Goal: Find specific page/section: Find specific page/section

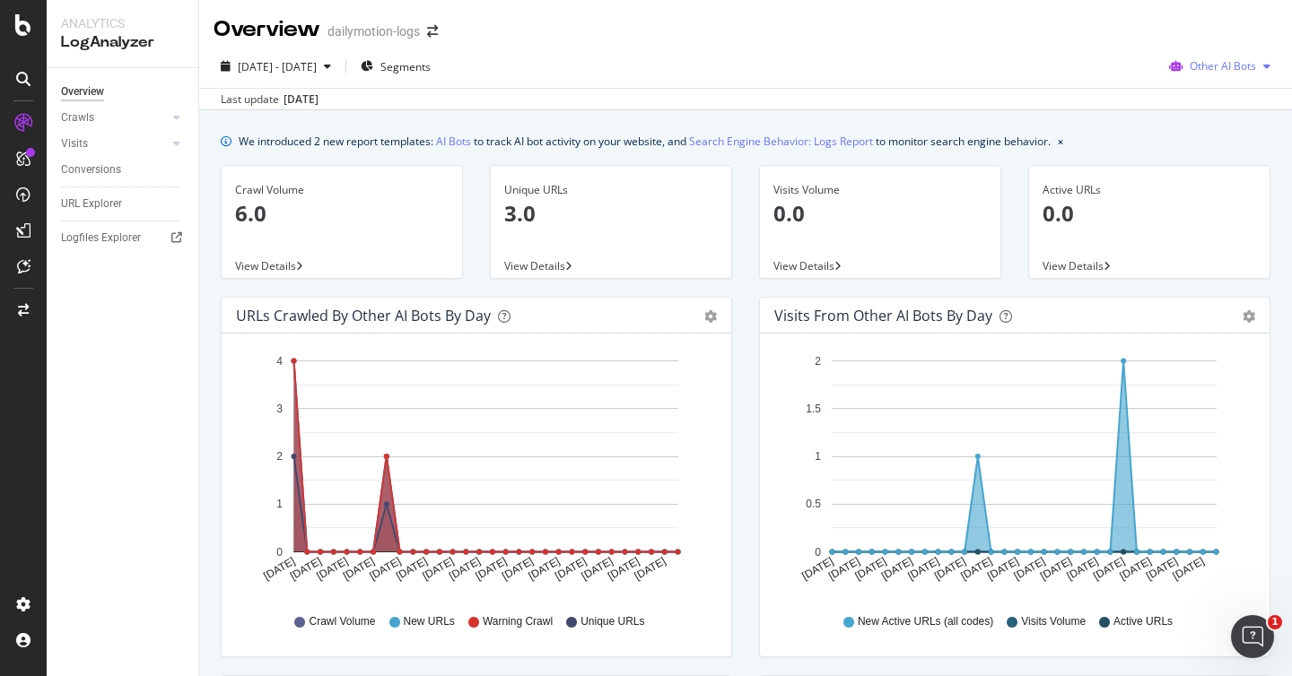
click at [1246, 66] on span "Other AI Bots" at bounding box center [1222, 65] width 66 height 15
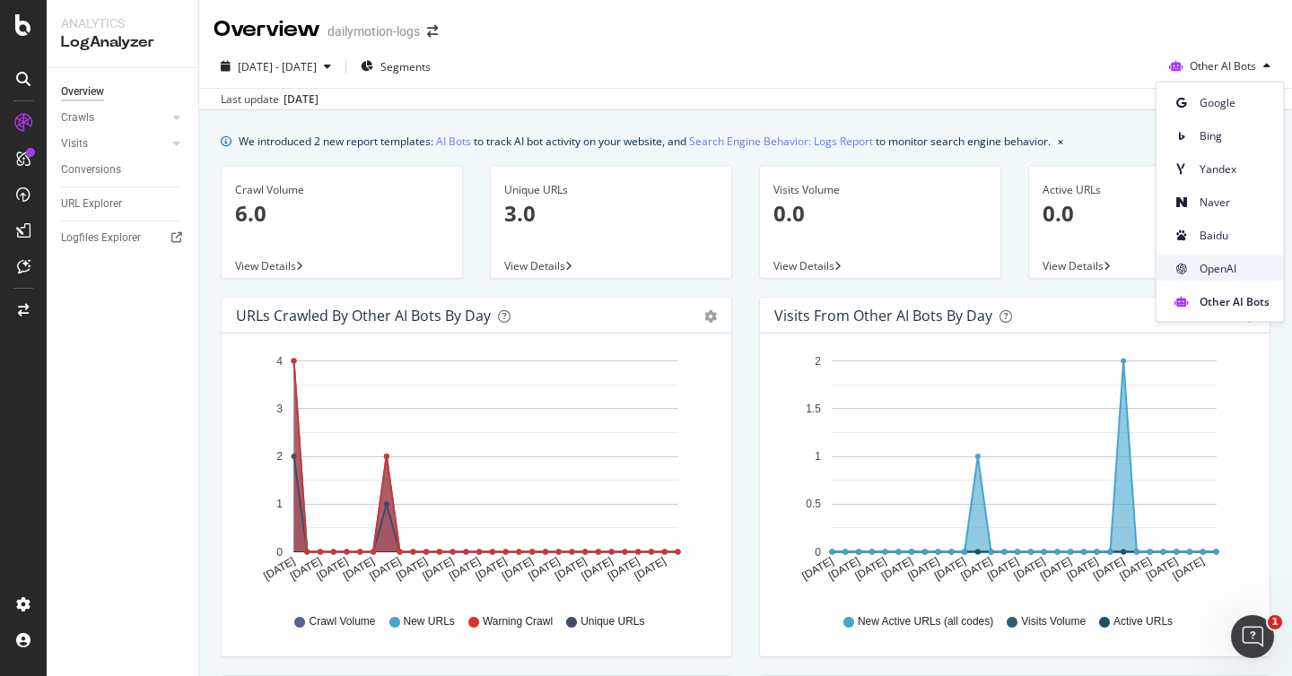
click at [1201, 264] on span "OpenAI" at bounding box center [1234, 268] width 70 height 16
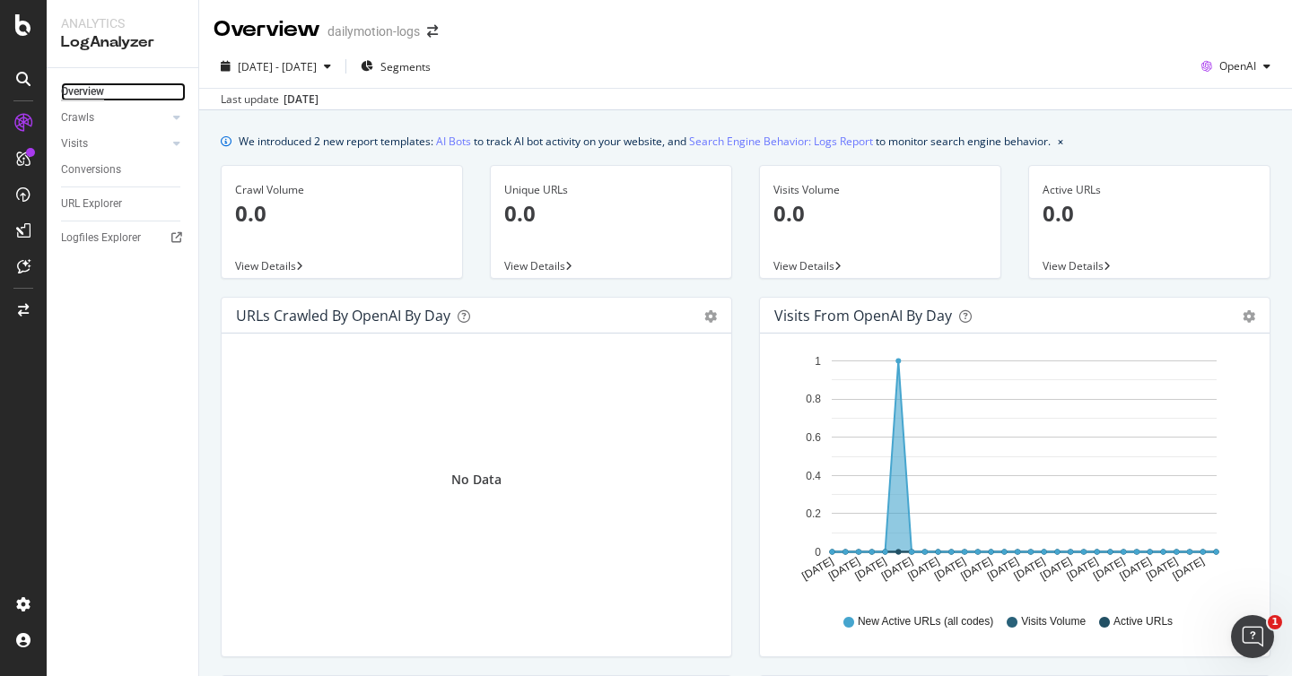
click at [98, 89] on div "Overview" at bounding box center [82, 92] width 43 height 19
click at [1236, 59] on span "OpenAI" at bounding box center [1237, 65] width 37 height 15
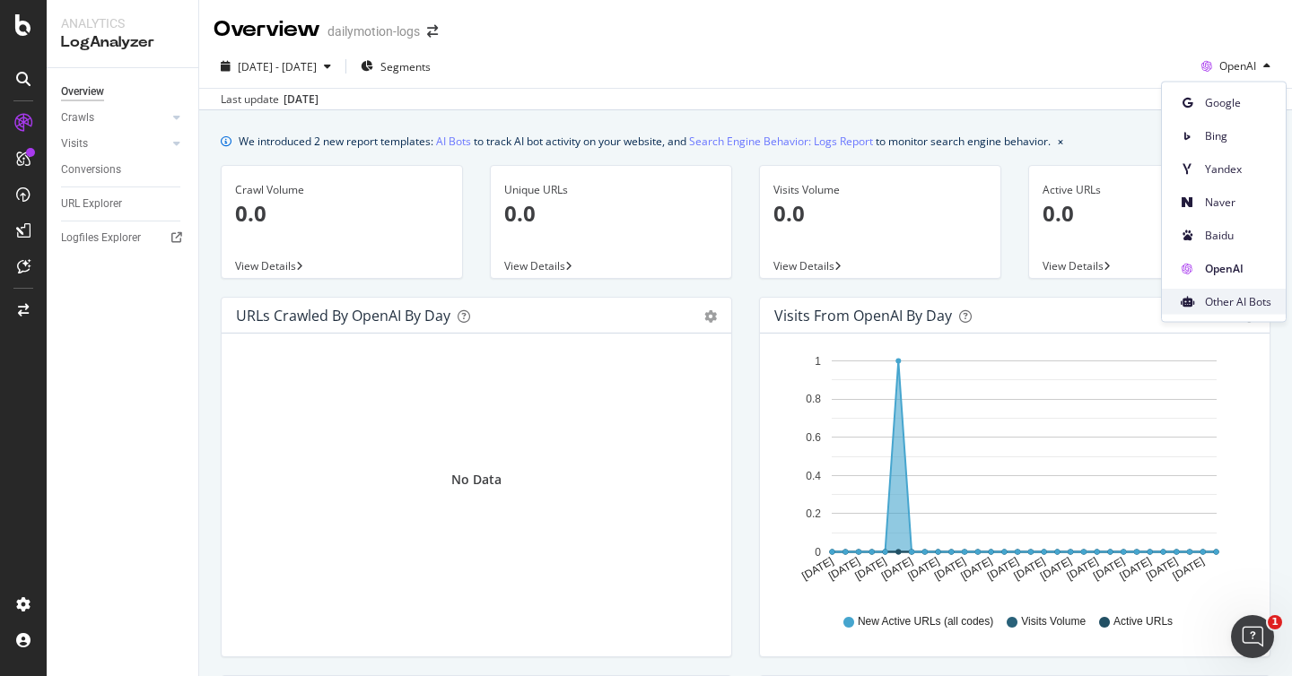
click at [1275, 295] on div "Other AI Bots" at bounding box center [1224, 302] width 124 height 26
